Goal: Find specific page/section: Find specific page/section

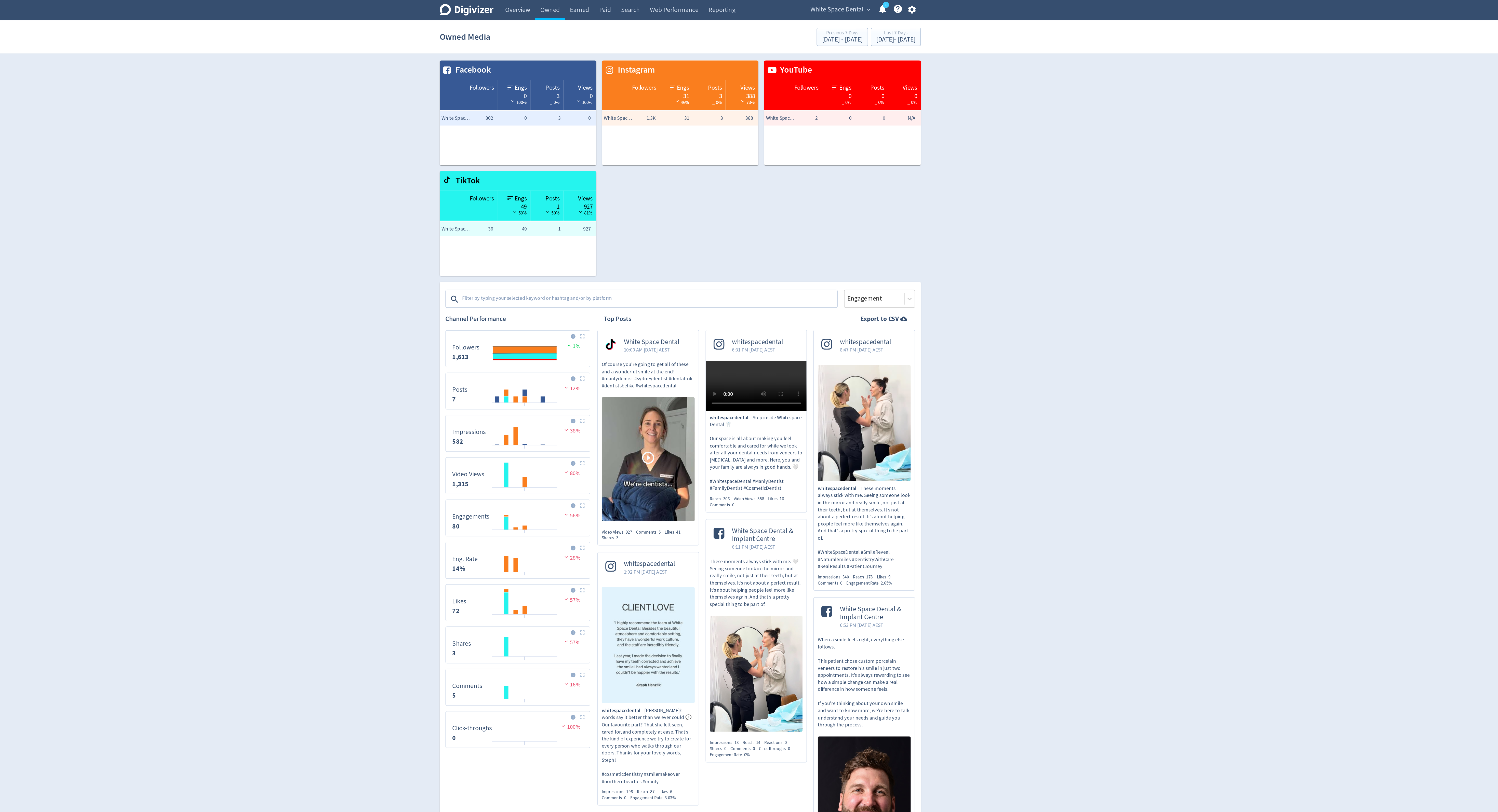
click at [853, 6] on span "White Space Dental" at bounding box center [859, 7] width 37 height 8
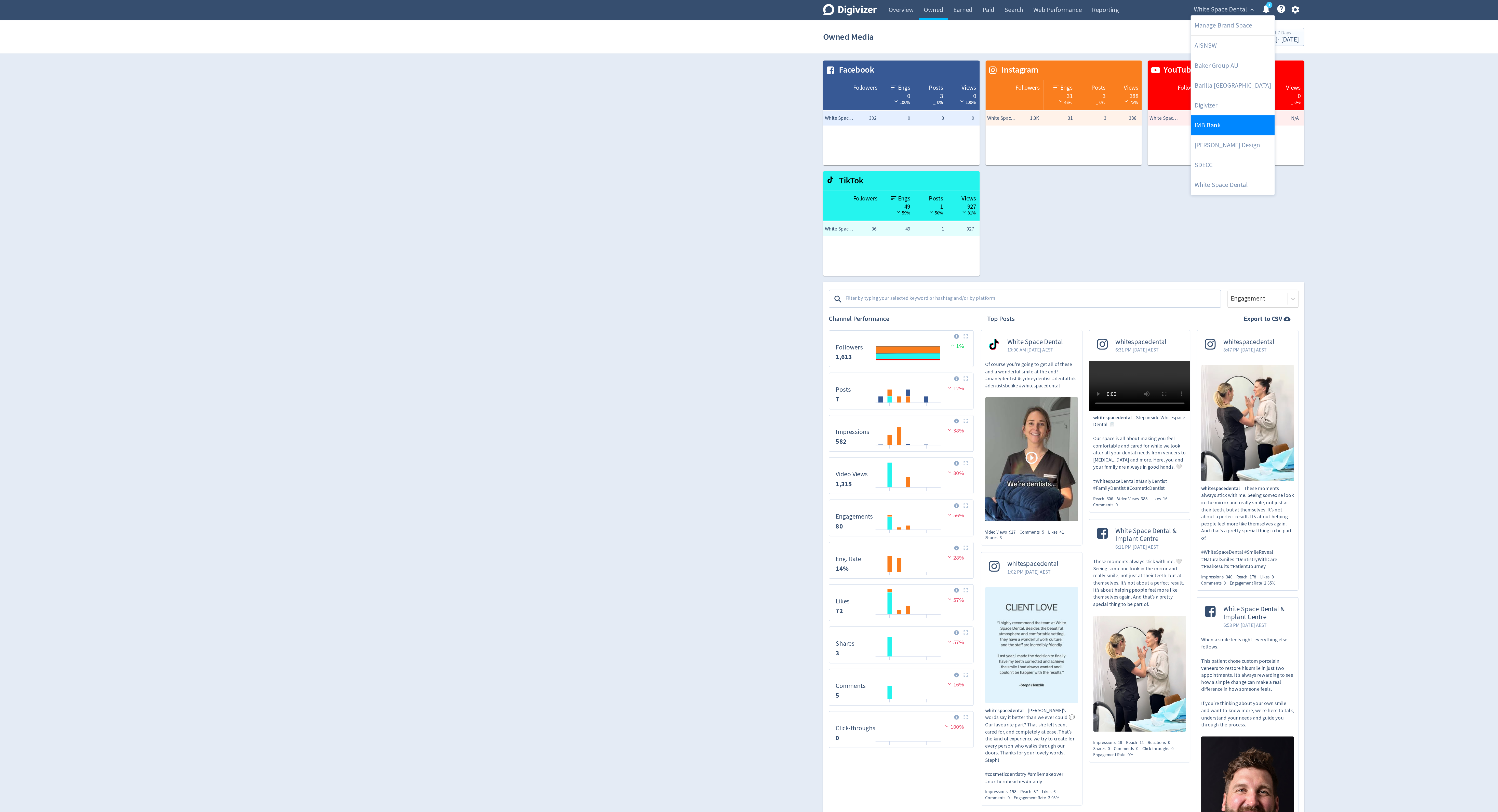
click at [847, 87] on link "IMB Bank" at bounding box center [868, 88] width 59 height 14
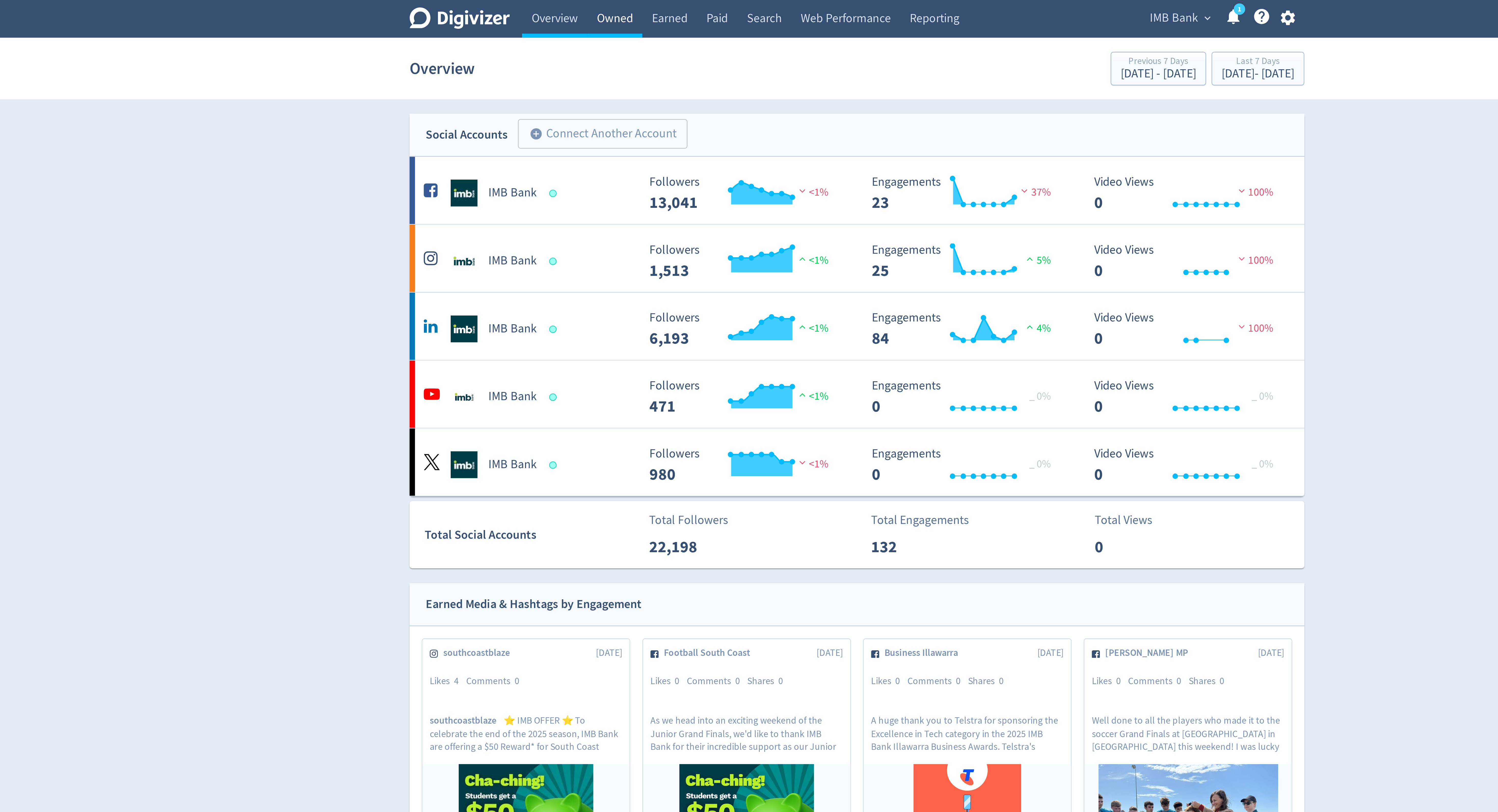
click at [663, 9] on link "Owned" at bounding box center [657, 7] width 21 height 15
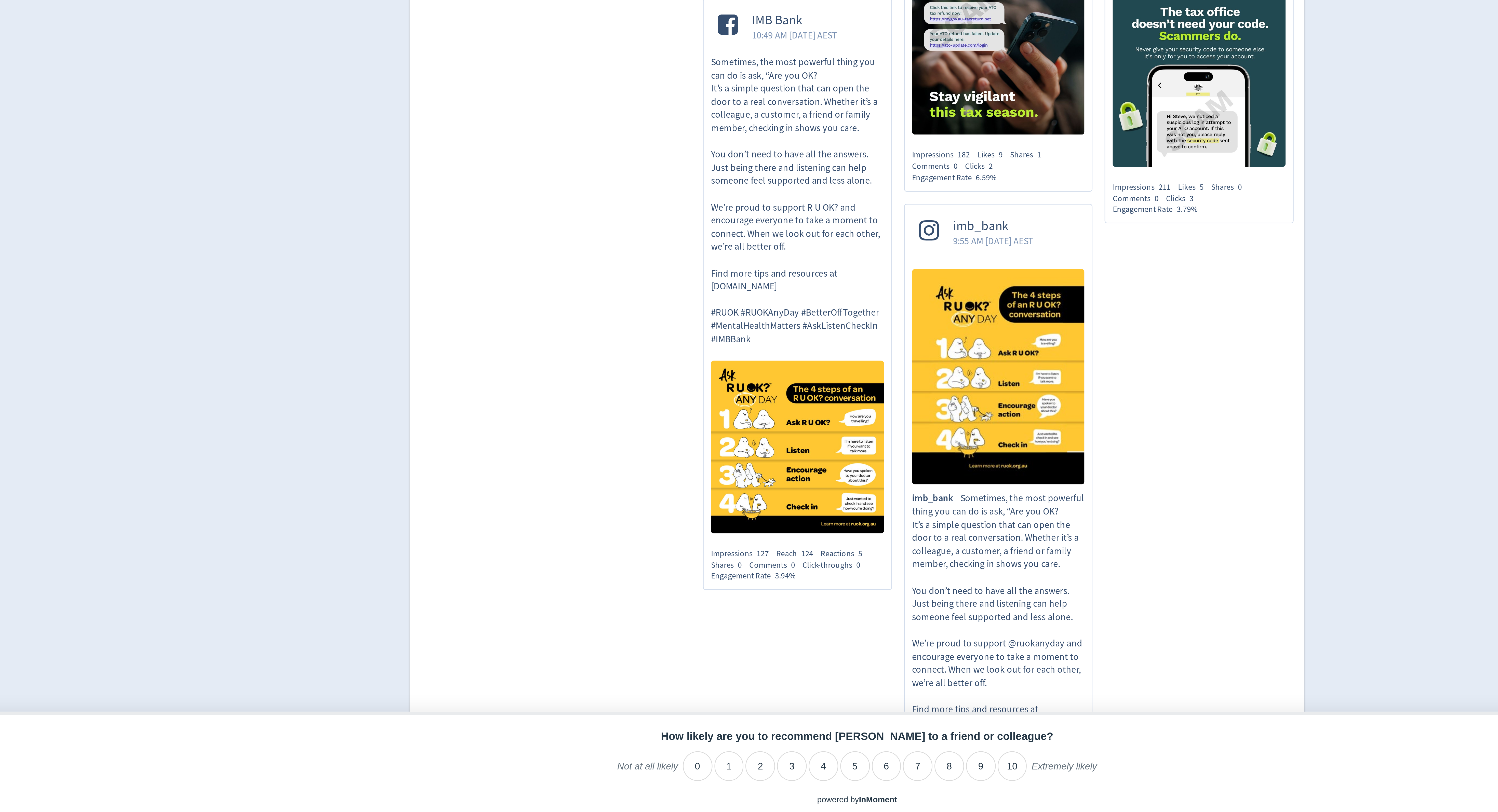
scroll to position [92, 0]
